Goal: Book appointment/travel/reservation

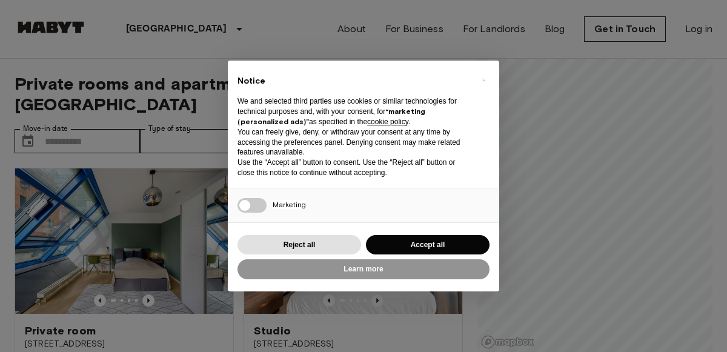
scroll to position [55, 0]
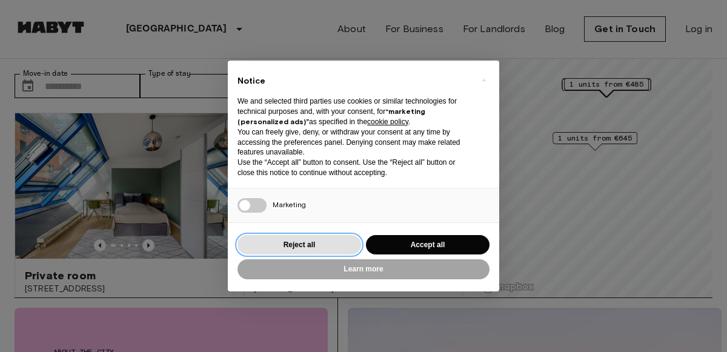
click at [300, 240] on button "Reject all" at bounding box center [299, 245] width 124 height 20
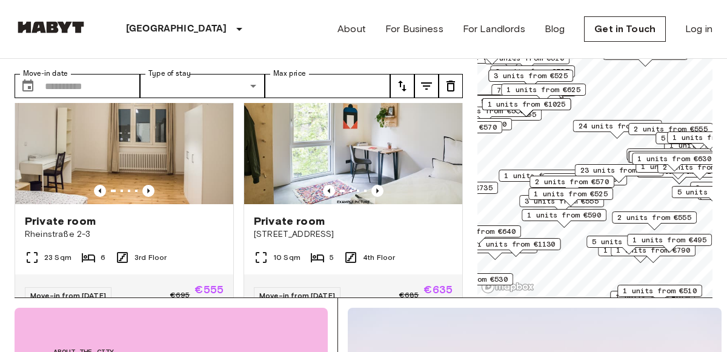
scroll to position [859, 0]
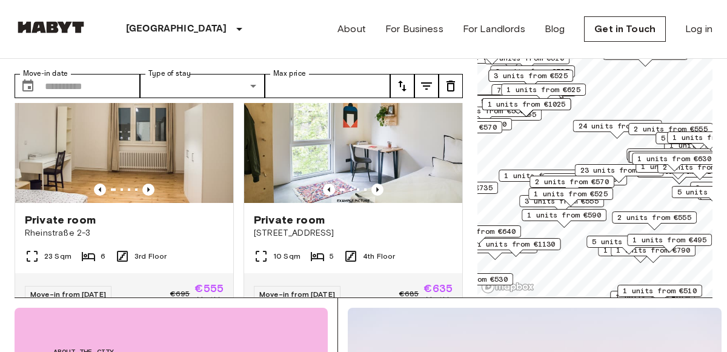
click at [580, 181] on div "23 units from €575" at bounding box center [619, 173] width 89 height 19
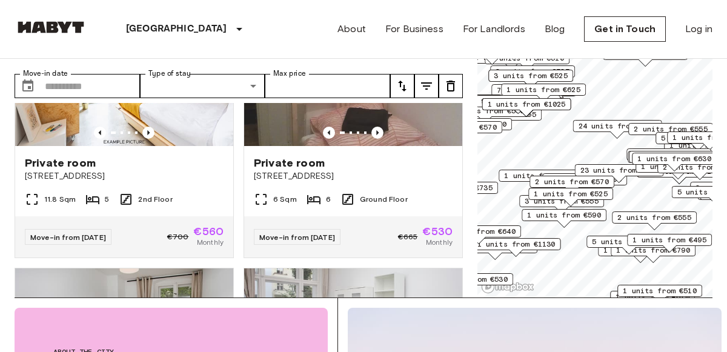
scroll to position [1184, 0]
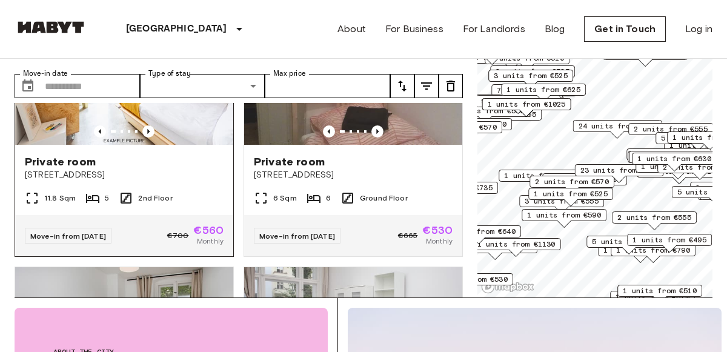
click at [140, 169] on span "[STREET_ADDRESS]" at bounding box center [124, 175] width 199 height 12
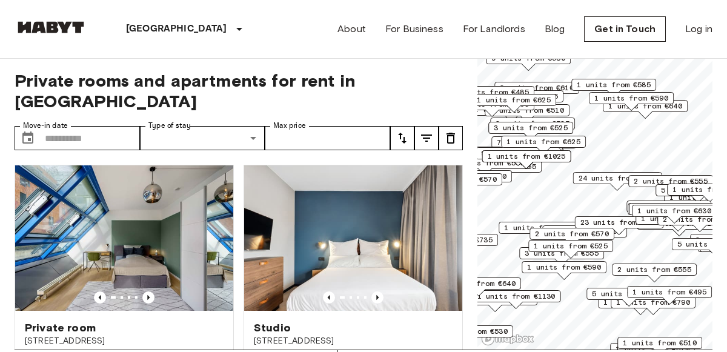
scroll to position [5, 0]
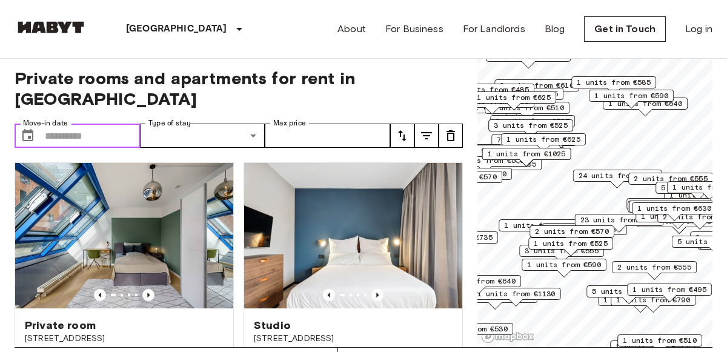
click at [100, 124] on input "Move-in date" at bounding box center [92, 136] width 95 height 24
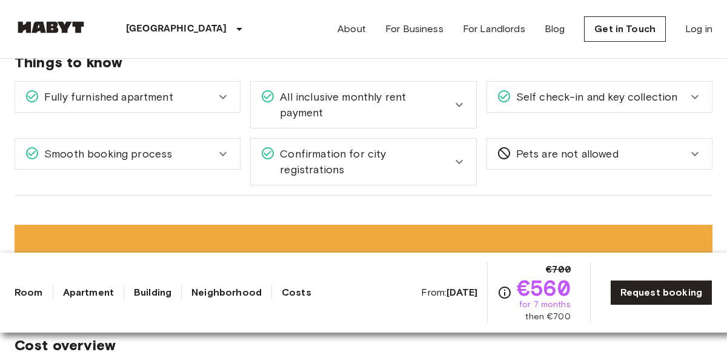
scroll to position [1644, 0]
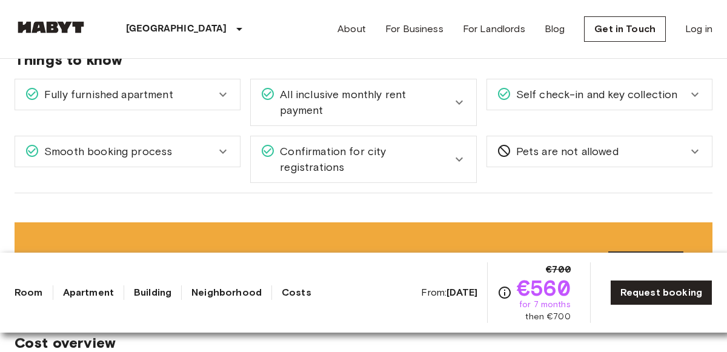
click at [289, 101] on div "All inclusive monthly rent payment" at bounding box center [363, 102] width 225 height 46
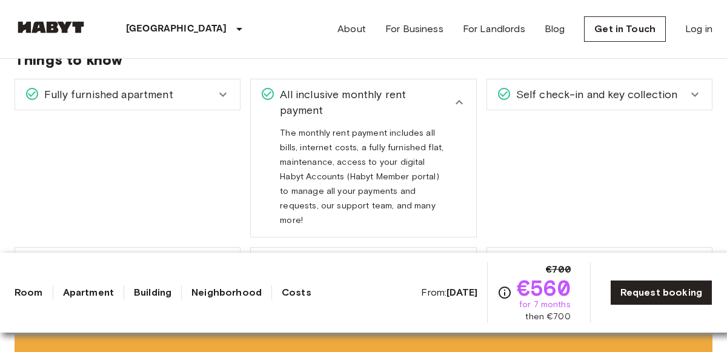
click at [289, 101] on div "All inclusive monthly rent payment" at bounding box center [363, 102] width 225 height 46
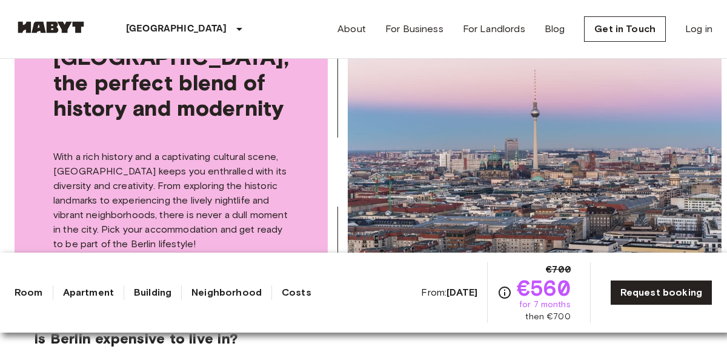
scroll to position [2223, 0]
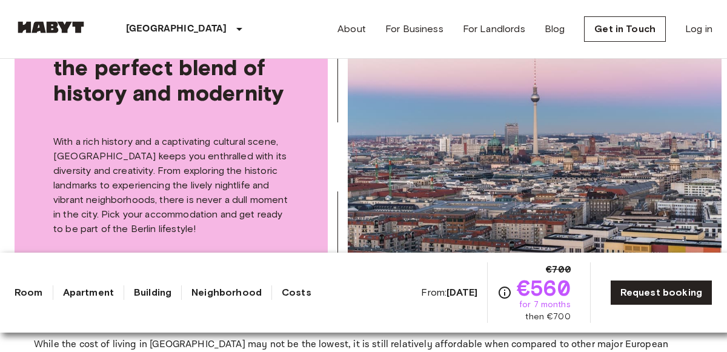
click at [282, 288] on link "Costs" at bounding box center [297, 292] width 30 height 15
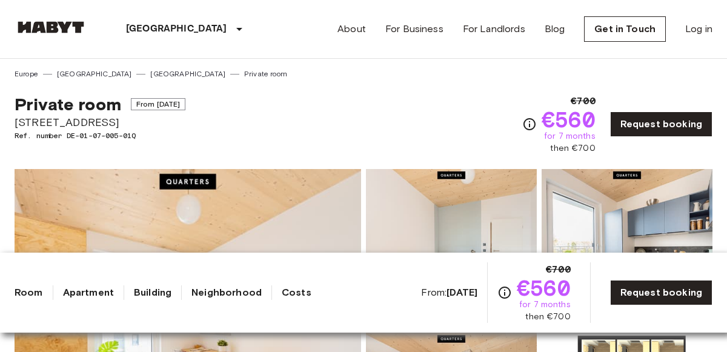
scroll to position [2, 0]
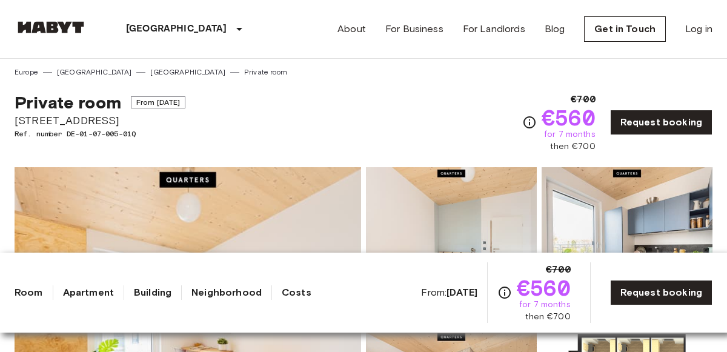
click at [100, 293] on link "Apartment" at bounding box center [88, 292] width 51 height 15
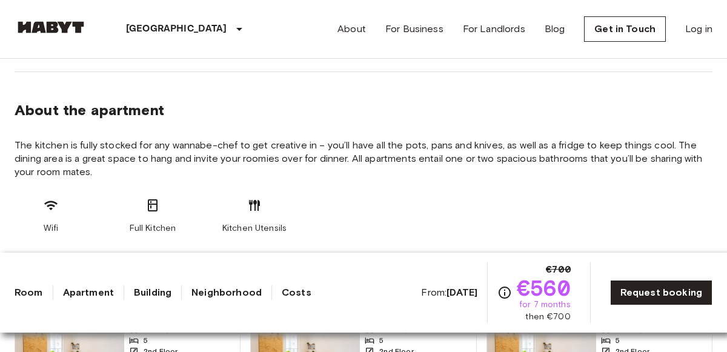
scroll to position [615, 0]
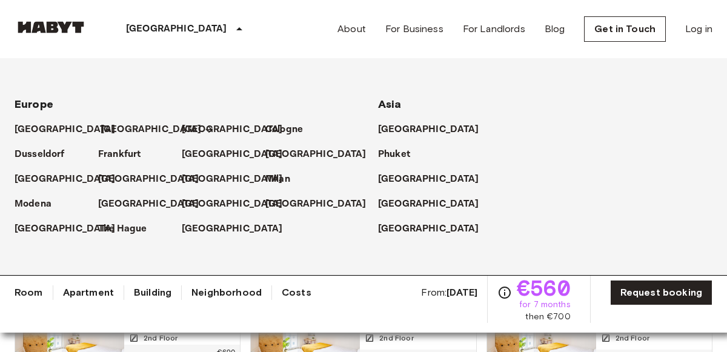
click at [121, 122] on p "[GEOGRAPHIC_DATA]" at bounding box center [151, 129] width 101 height 15
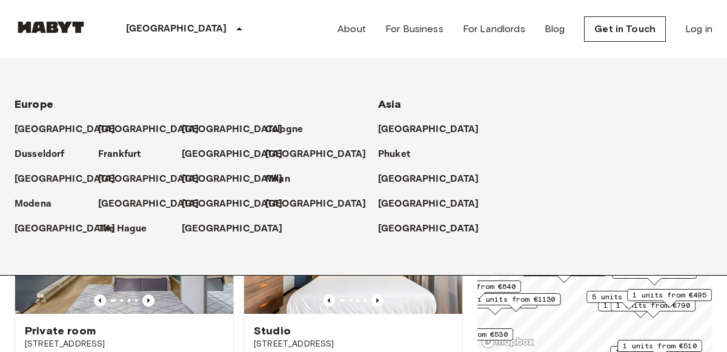
click at [232, 27] on icon at bounding box center [239, 29] width 15 height 15
click at [152, 34] on p "[GEOGRAPHIC_DATA]" at bounding box center [176, 29] width 101 height 15
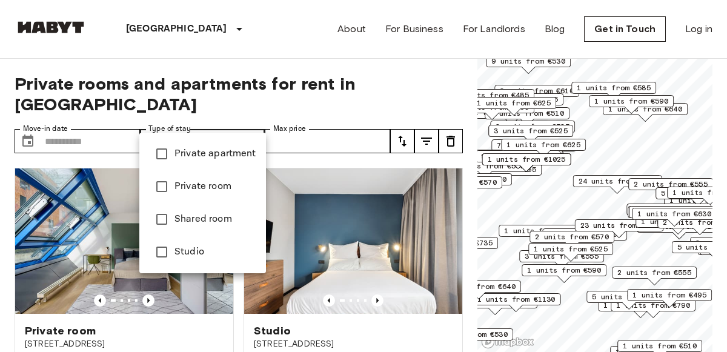
click at [185, 158] on span "Private apartment" at bounding box center [215, 154] width 82 height 15
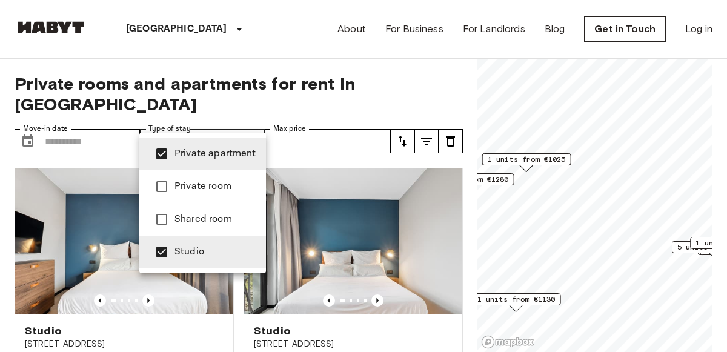
type input "**********"
click at [85, 116] on div at bounding box center [363, 176] width 727 height 352
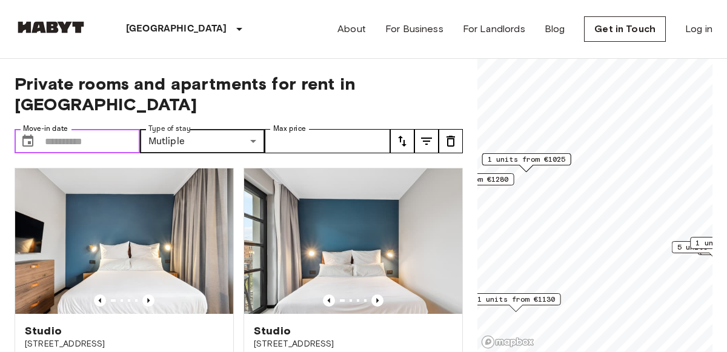
click at [85, 129] on input "Move-in date" at bounding box center [92, 141] width 95 height 24
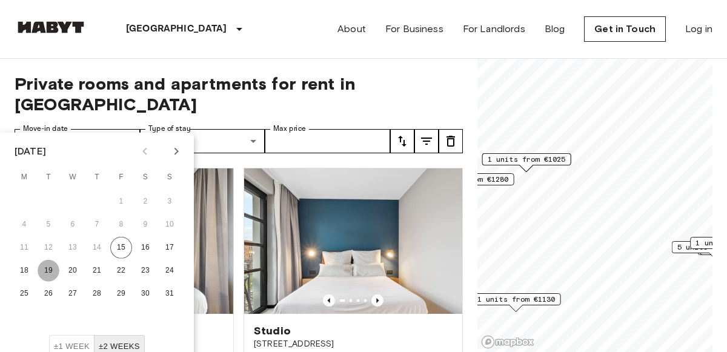
click at [54, 271] on button "19" at bounding box center [49, 271] width 22 height 22
type input "**********"
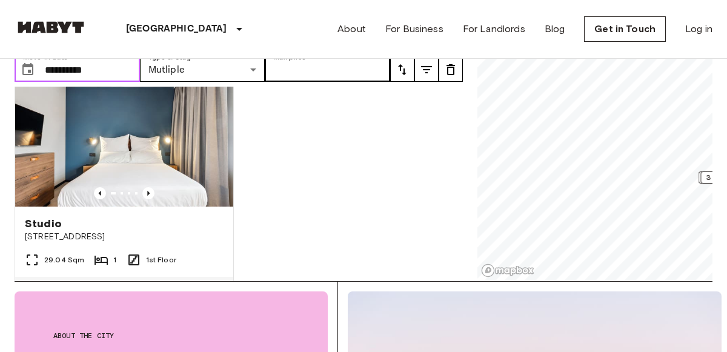
scroll to position [612, 0]
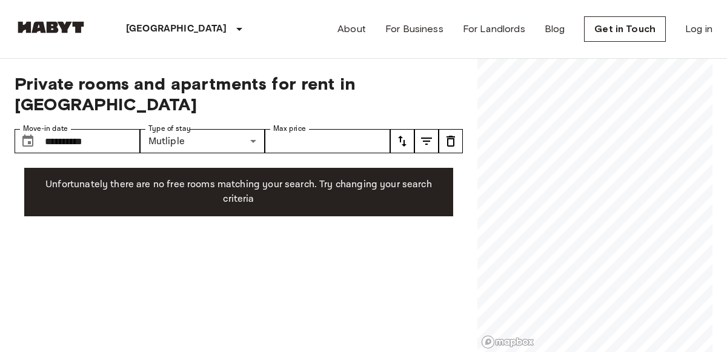
scroll to position [3, 0]
